Goal: Information Seeking & Learning: Check status

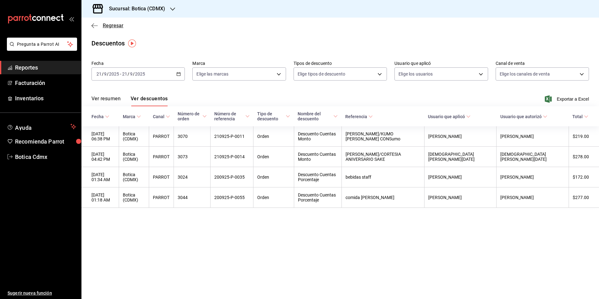
click at [107, 23] on span "Regresar" at bounding box center [113, 26] width 21 height 6
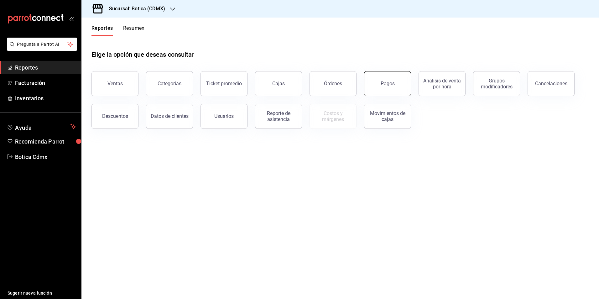
click at [389, 89] on button "Pagos" at bounding box center [387, 83] width 47 height 25
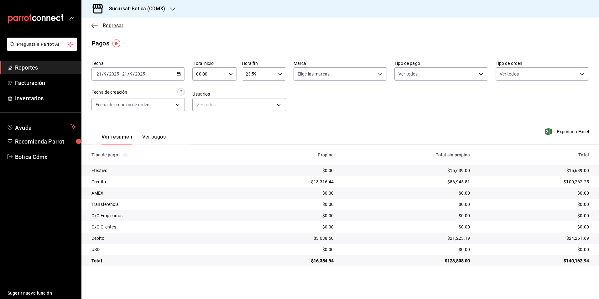
click at [115, 24] on span "Regresar" at bounding box center [113, 26] width 21 height 6
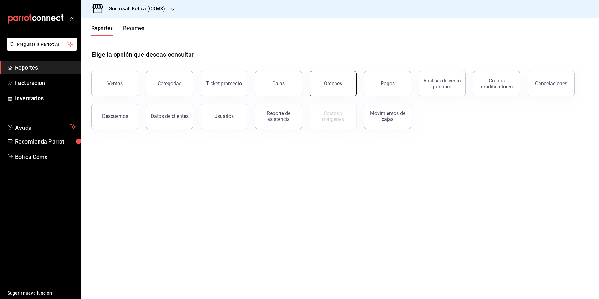
click at [328, 88] on button "Órdenes" at bounding box center [332, 83] width 47 height 25
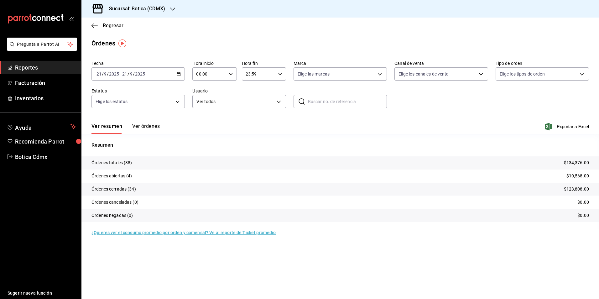
click at [214, 73] on input "00:00" at bounding box center [208, 74] width 33 height 13
click at [205, 122] on span "02" at bounding box center [203, 119] width 12 height 5
click at [201, 120] on span "02" at bounding box center [203, 119] width 12 height 5
click at [204, 100] on button "03" at bounding box center [203, 103] width 20 height 13
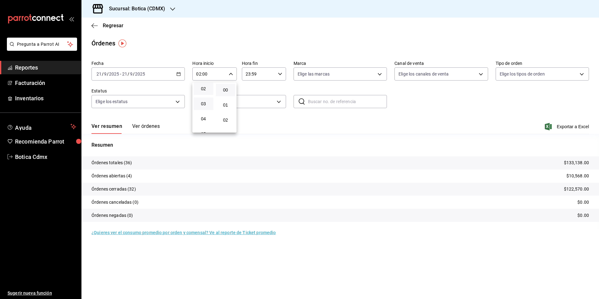
type input "03:00"
